Goal: Information Seeking & Learning: Learn about a topic

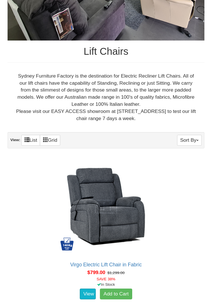
scroll to position [282, 0]
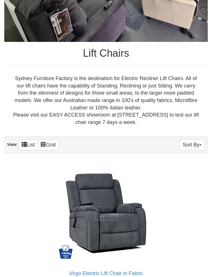
click at [192, 140] on button "Sort By" at bounding box center [192, 144] width 25 height 11
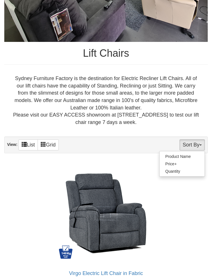
click at [201, 199] on div at bounding box center [106, 138] width 212 height 277
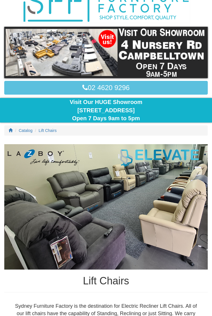
scroll to position [55, 0]
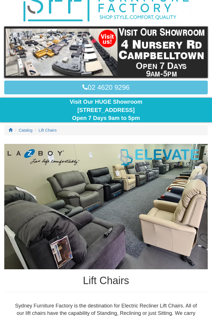
click at [12, 131] on icon at bounding box center [11, 130] width 4 height 4
click at [7, 125] on ol "Catalog Lift Chairs" at bounding box center [105, 130] width 203 height 10
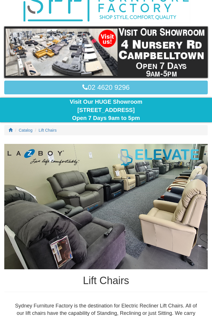
click at [45, 133] on span "Lift Chairs" at bounding box center [48, 130] width 18 height 5
click at [205, 120] on div at bounding box center [106, 158] width 212 height 316
click at [23, 125] on div at bounding box center [106, 158] width 212 height 316
